Goal: Task Accomplishment & Management: Complete application form

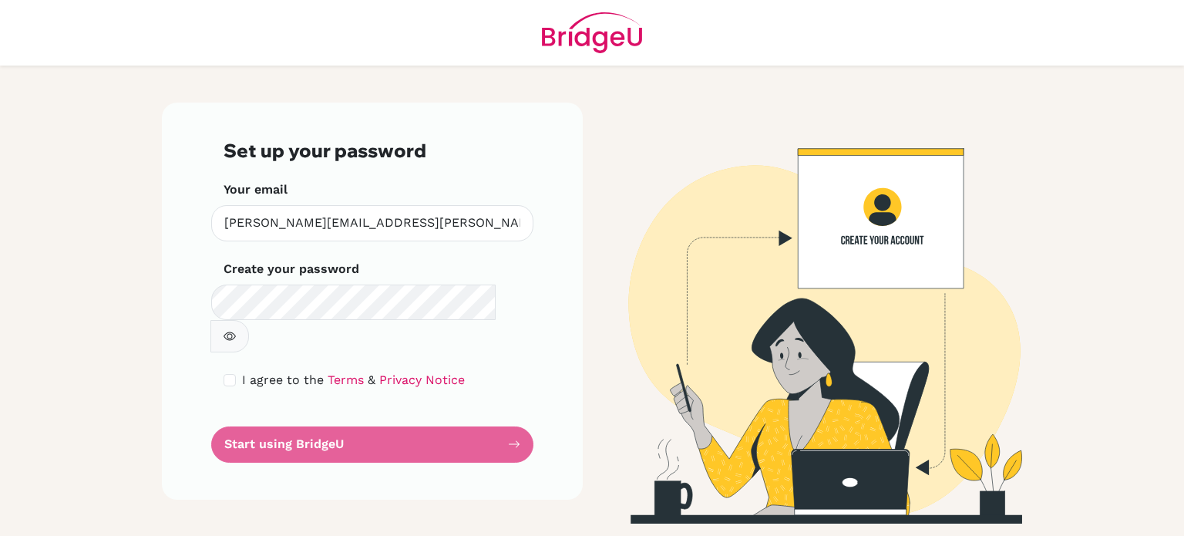
click at [324, 416] on form "Set up your password Your email [PERSON_NAME][EMAIL_ADDRESS][PERSON_NAME][DOMAI…" at bounding box center [373, 301] width 298 height 323
click at [348, 413] on form "Set up your password Your email martinez.jairo@amschool.edu.sv Invalid email Cr…" at bounding box center [373, 301] width 298 height 323
click at [515, 410] on form "Set up your password Your email martinez.jairo@amschool.edu.sv Invalid email Cr…" at bounding box center [373, 301] width 298 height 323
click at [369, 414] on form "Set up your password Your email martinez.jairo@amschool.edu.sv Invalid email Cr…" at bounding box center [373, 301] width 298 height 323
click at [273, 423] on form "Set up your password Your email martinez.jairo@amschool.edu.sv Invalid email Cr…" at bounding box center [373, 301] width 298 height 323
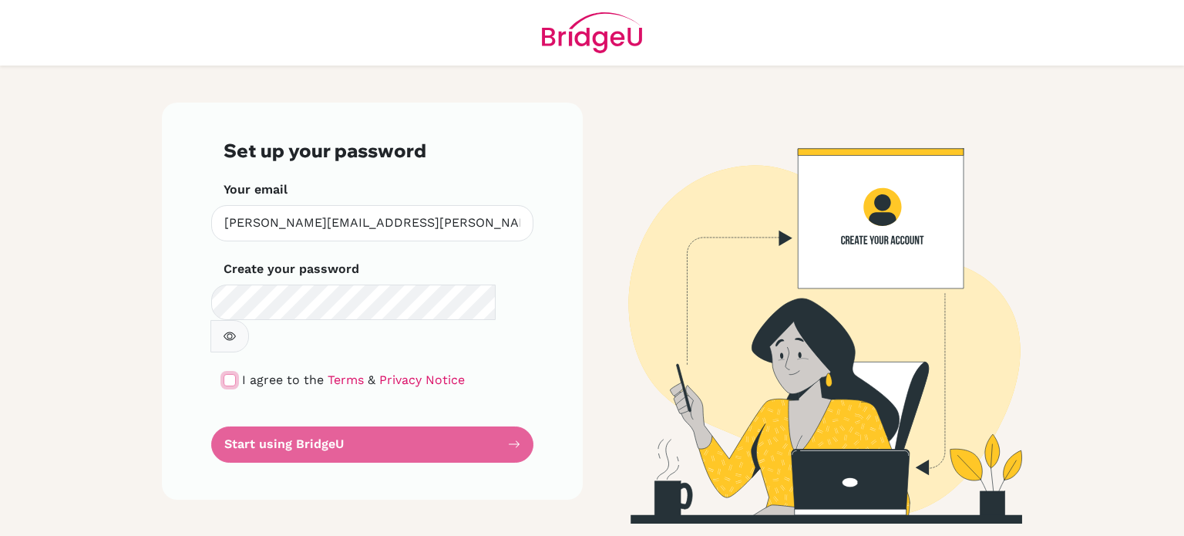
click at [231, 374] on input "checkbox" at bounding box center [230, 380] width 12 height 12
checkbox input "true"
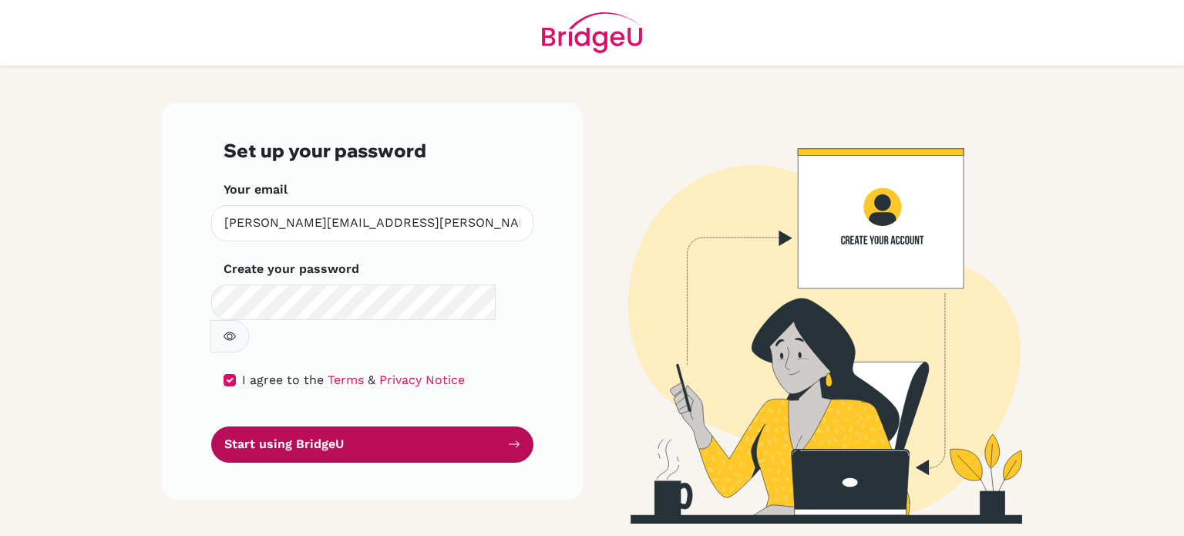
click at [338, 426] on button "Start using BridgeU" at bounding box center [372, 444] width 322 height 36
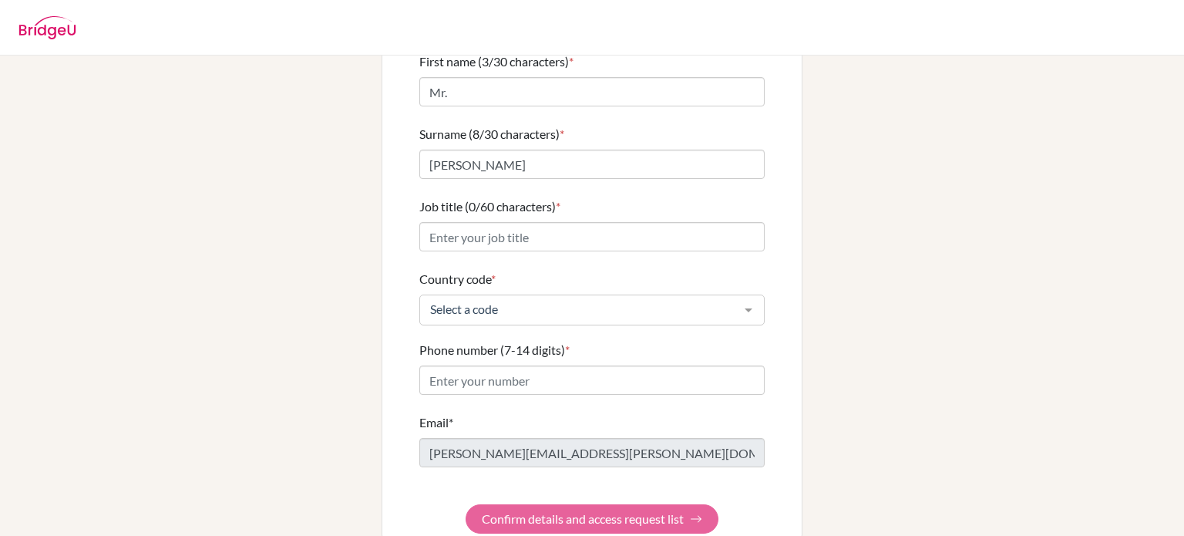
scroll to position [141, 0]
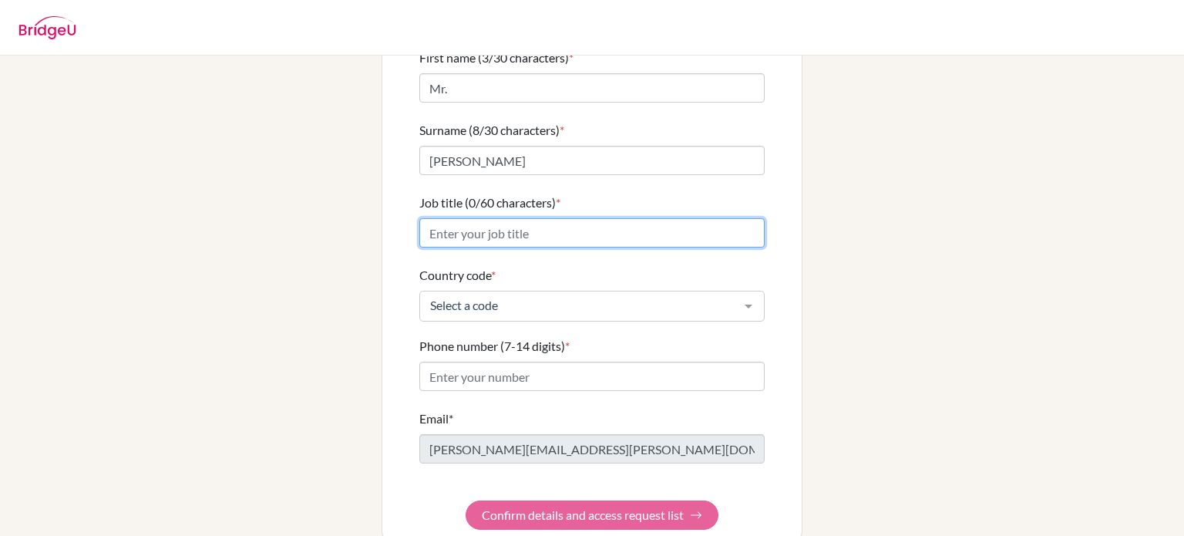
click at [489, 218] on input "Job title (0/60 characters) *" at bounding box center [591, 232] width 345 height 29
type input "Music Teacher"
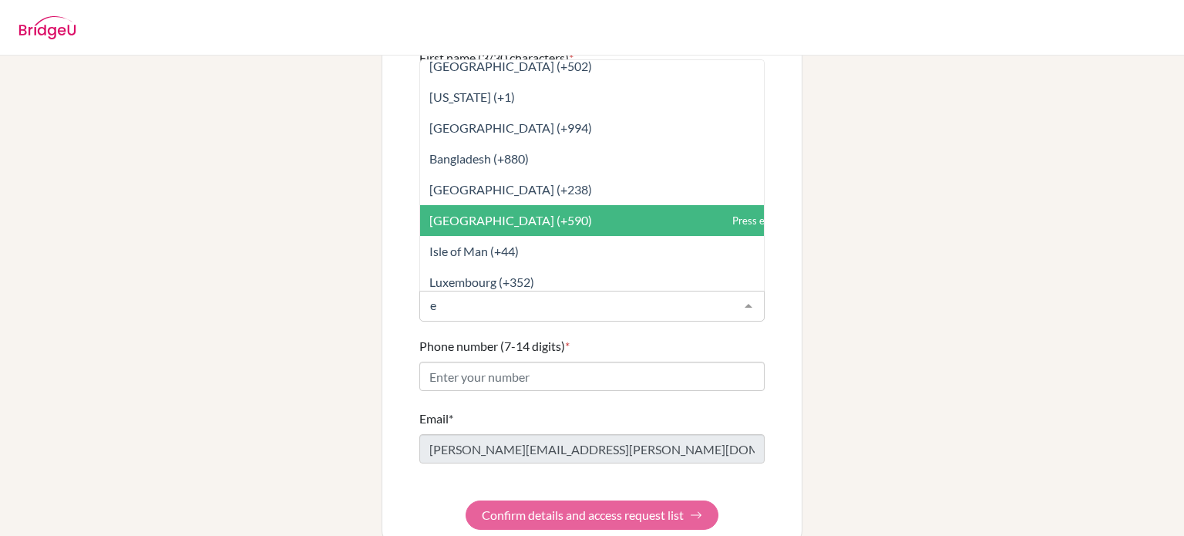
scroll to position [1685, 0]
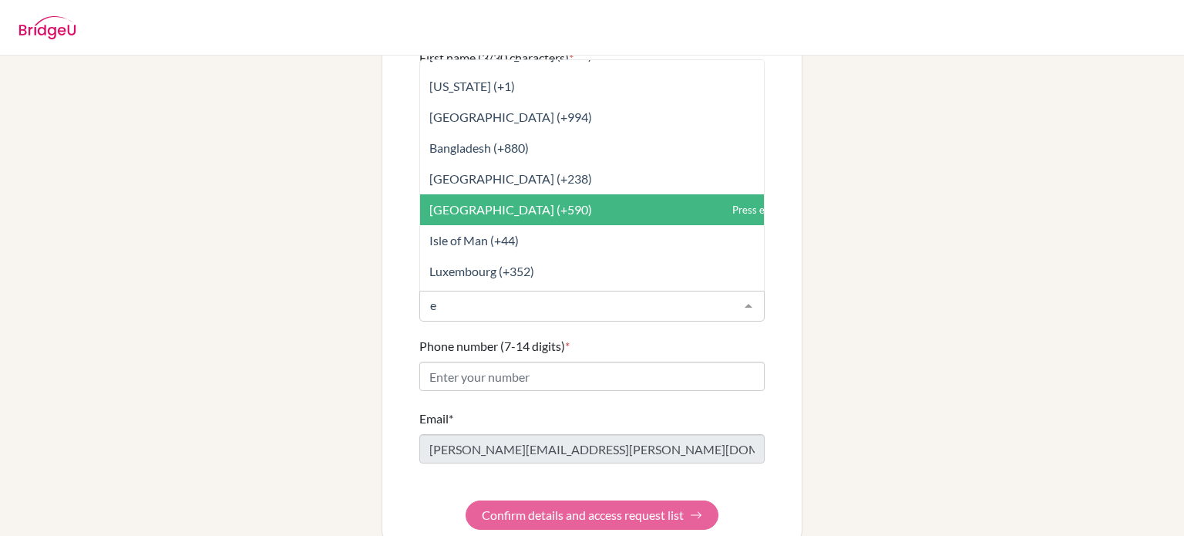
type input "el"
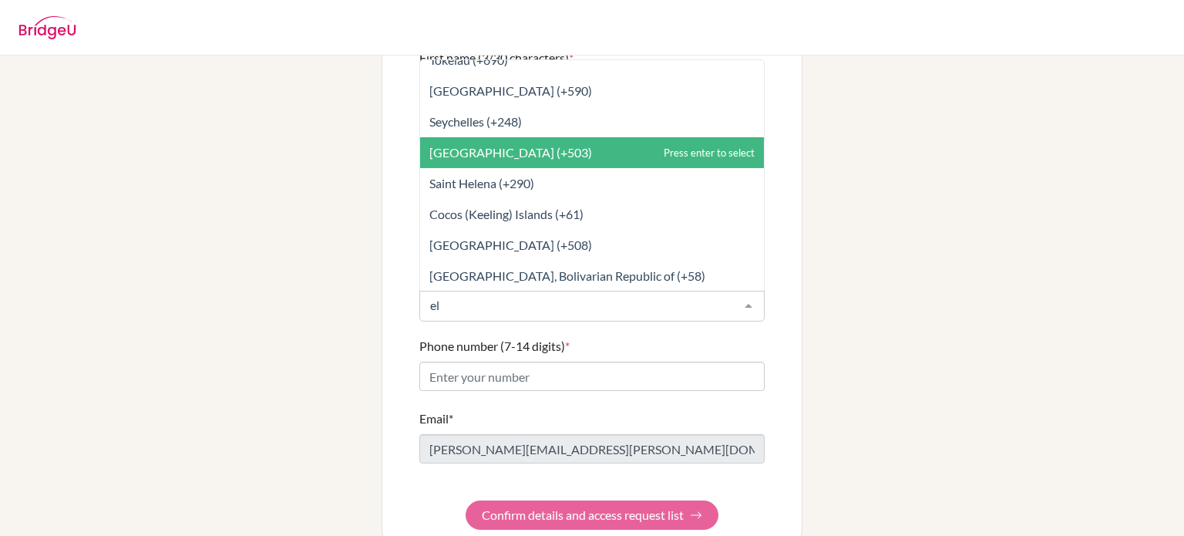
click at [473, 145] on span "[GEOGRAPHIC_DATA] (+503)" at bounding box center [510, 152] width 163 height 15
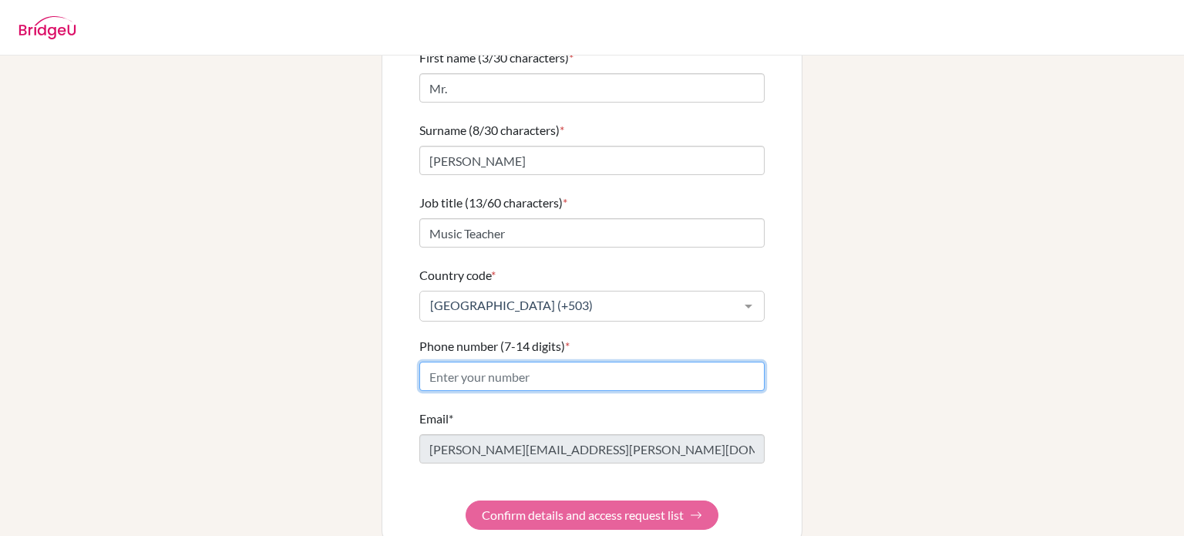
click at [466, 362] on input "Phone number (7-14 digits) *" at bounding box center [591, 376] width 345 height 29
type input "78423969"
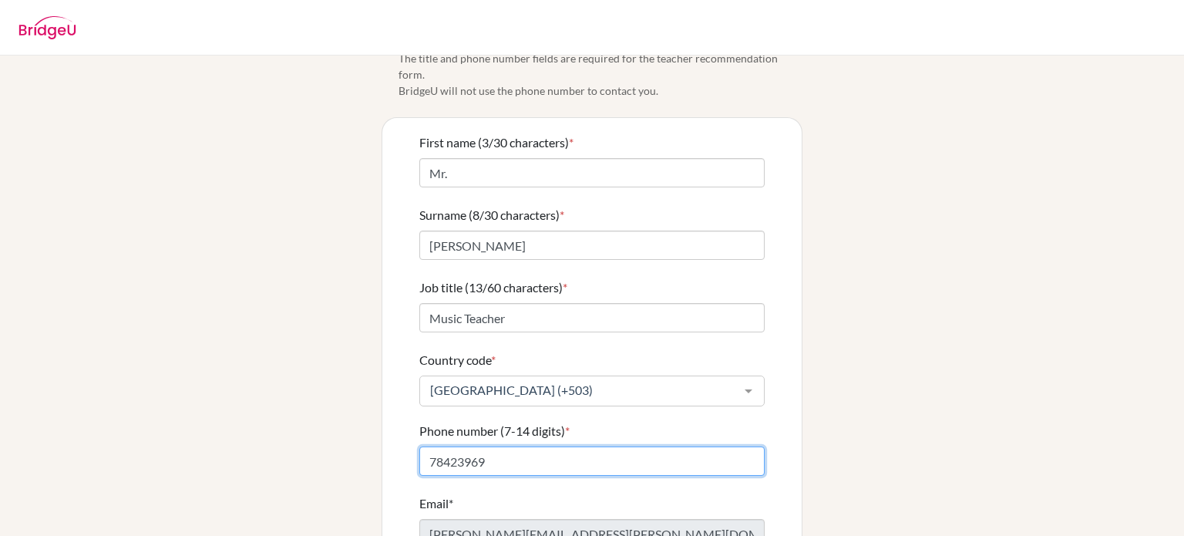
scroll to position [52, 0]
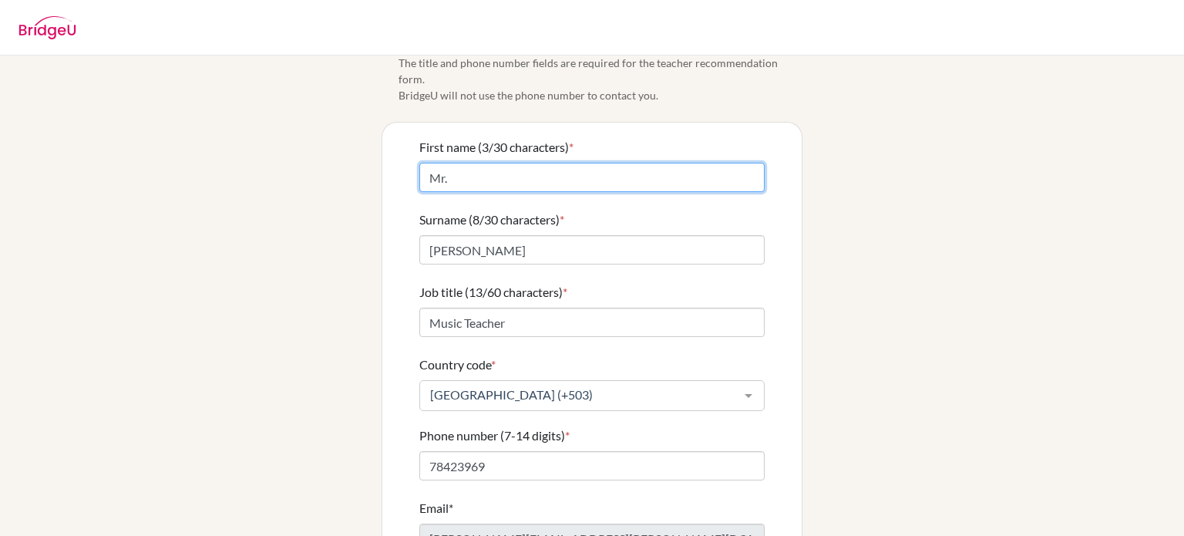
click at [429, 167] on input "Mr." at bounding box center [591, 177] width 345 height 29
type input "[PERSON_NAME]"
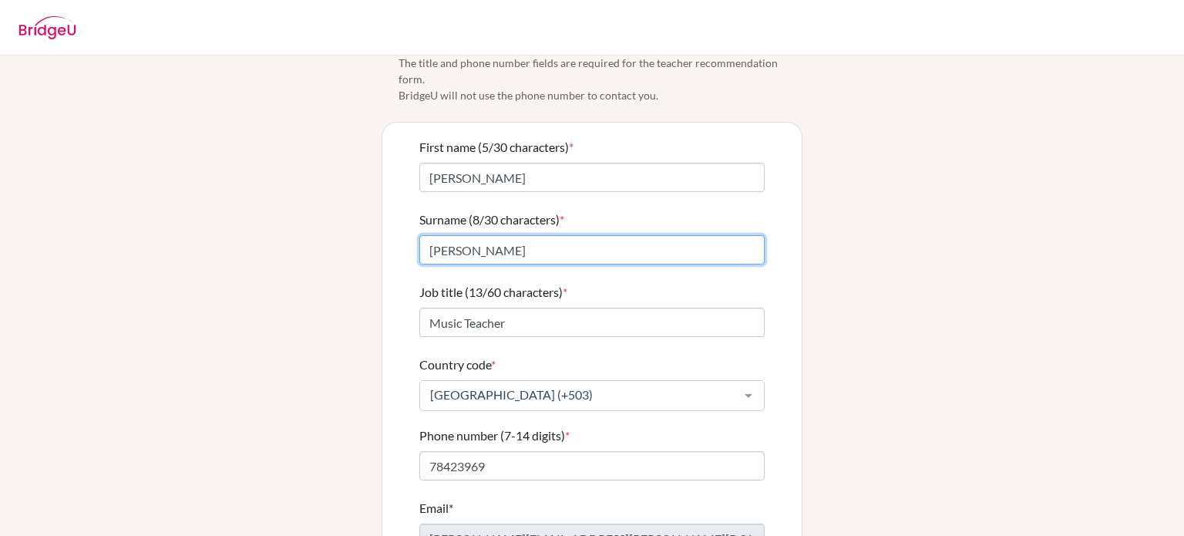
click at [438, 235] on input "[PERSON_NAME]" at bounding box center [591, 249] width 345 height 29
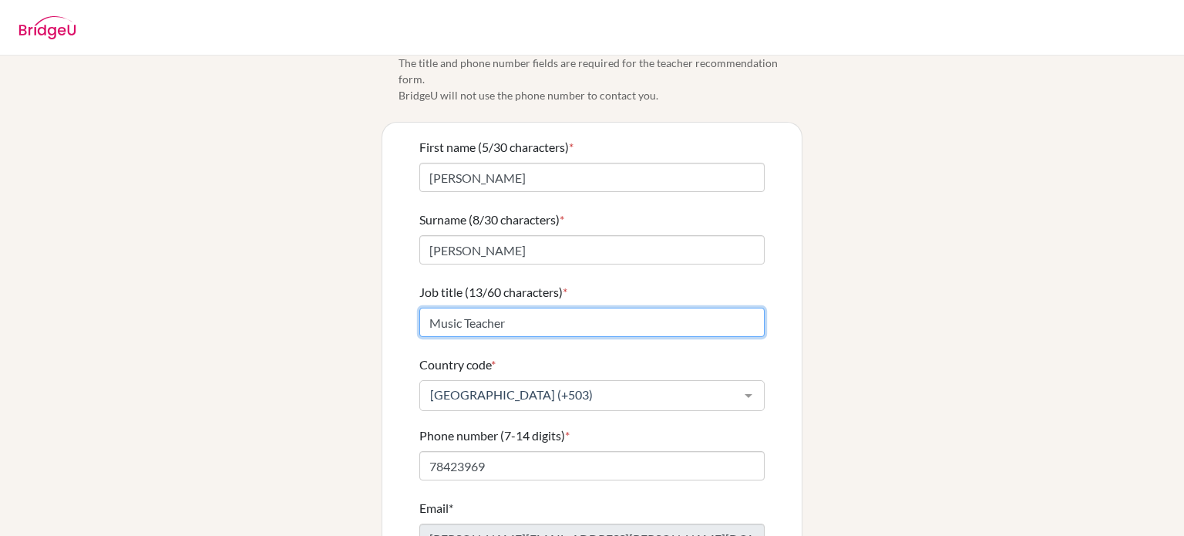
click at [422, 308] on input "Music Teacher" at bounding box center [591, 322] width 345 height 29
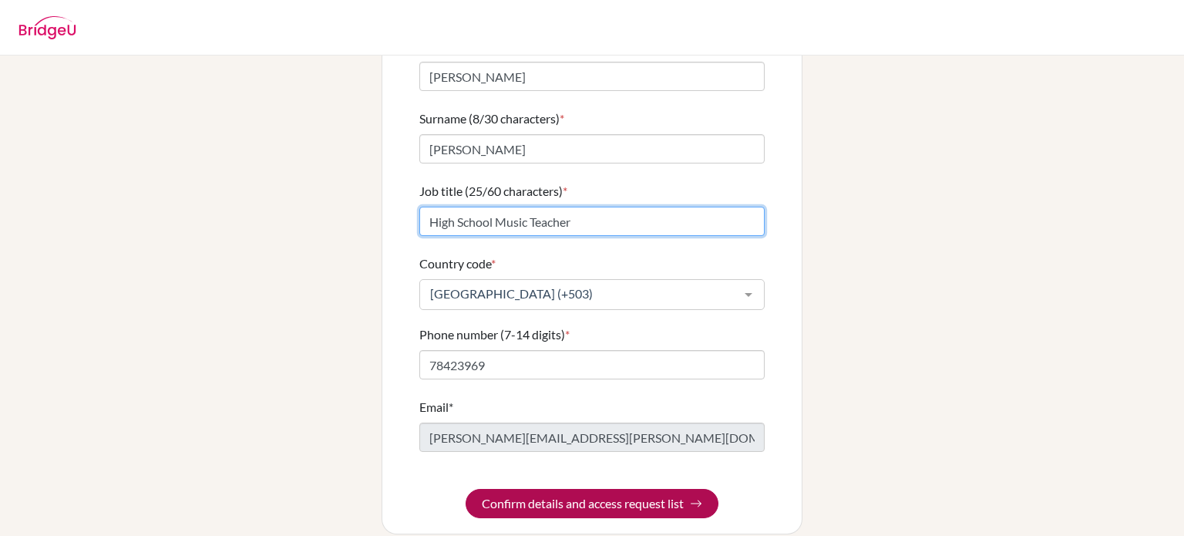
type input "High School Music Teacher"
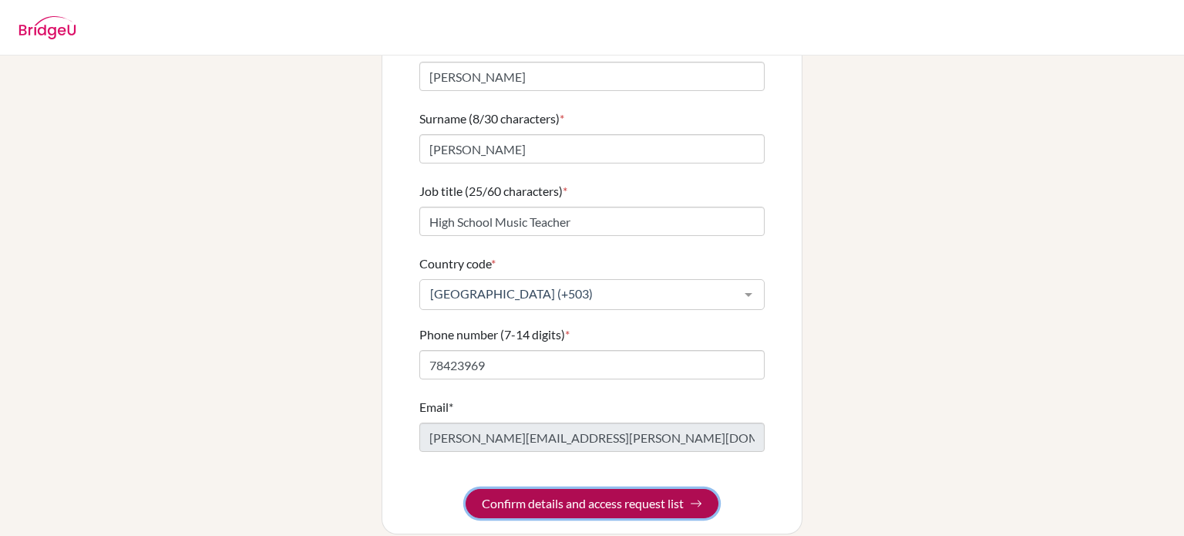
click at [587, 489] on button "Confirm details and access request list" at bounding box center [592, 503] width 253 height 29
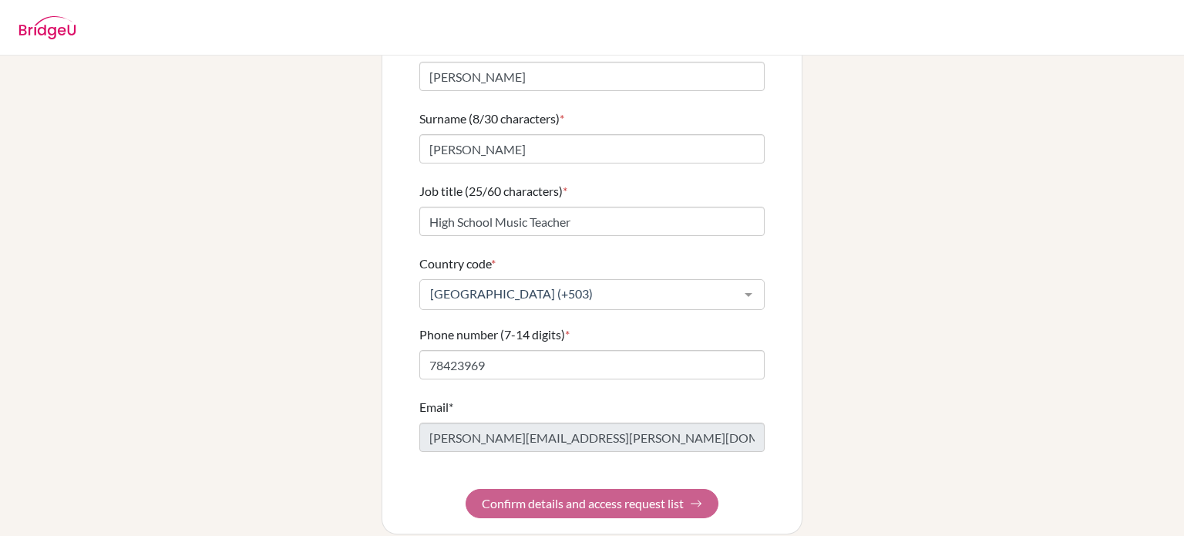
scroll to position [0, 0]
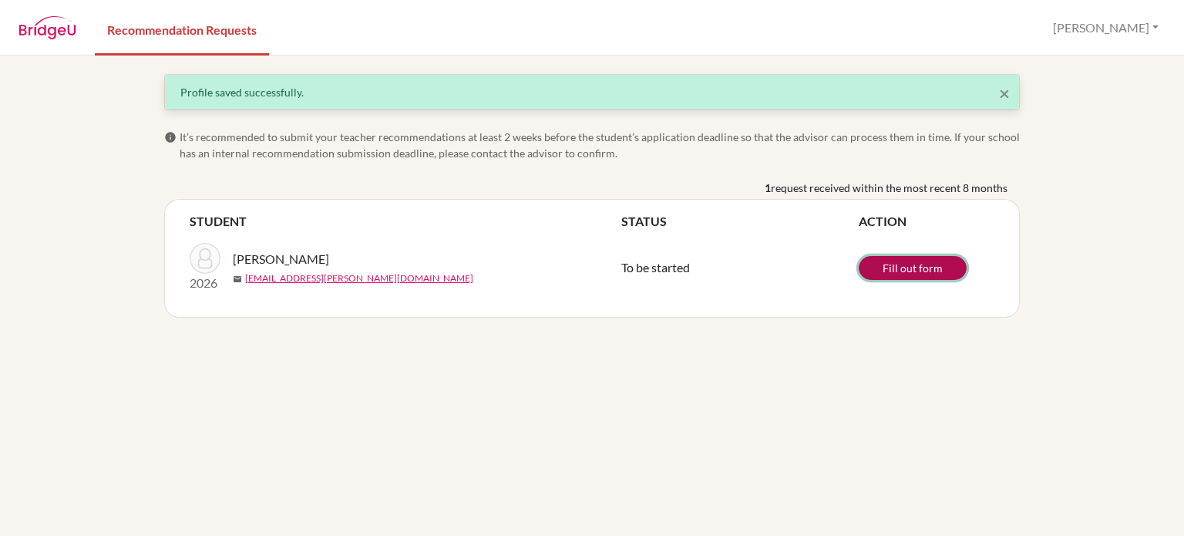
click at [907, 268] on link "Fill out form" at bounding box center [913, 268] width 108 height 24
click at [881, 263] on link "Fill out form" at bounding box center [913, 268] width 108 height 24
